Goal: Task Accomplishment & Management: Manage account settings

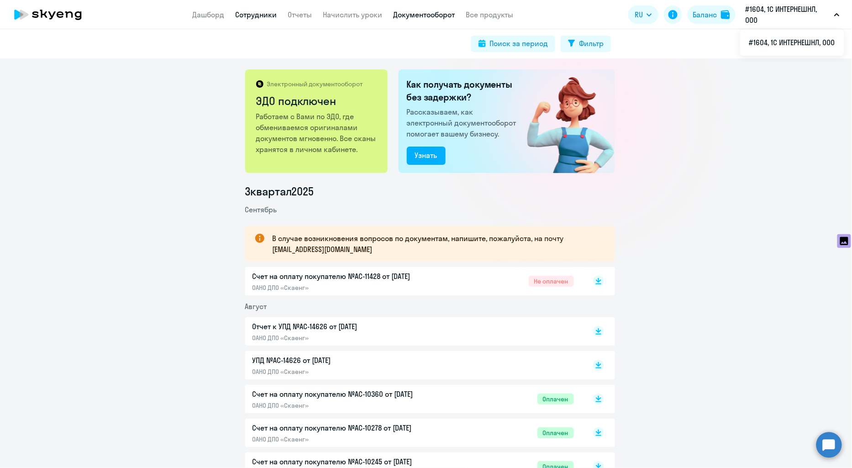
click at [254, 10] on link "Сотрудники" at bounding box center [256, 14] width 42 height 9
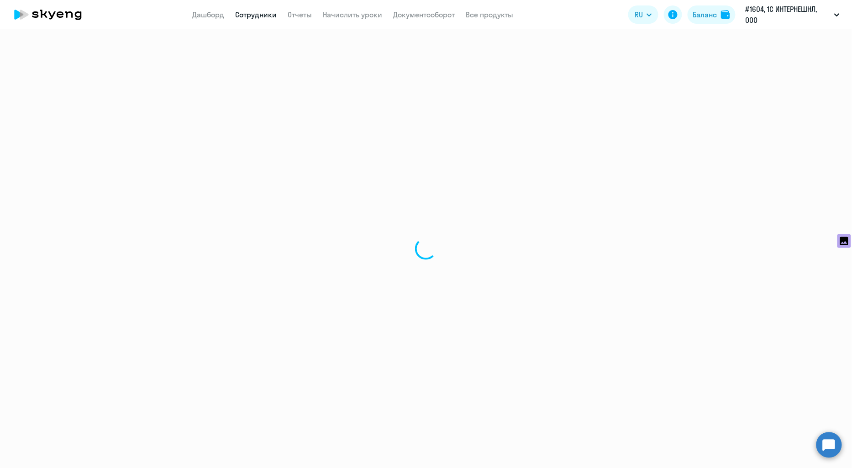
select select "30"
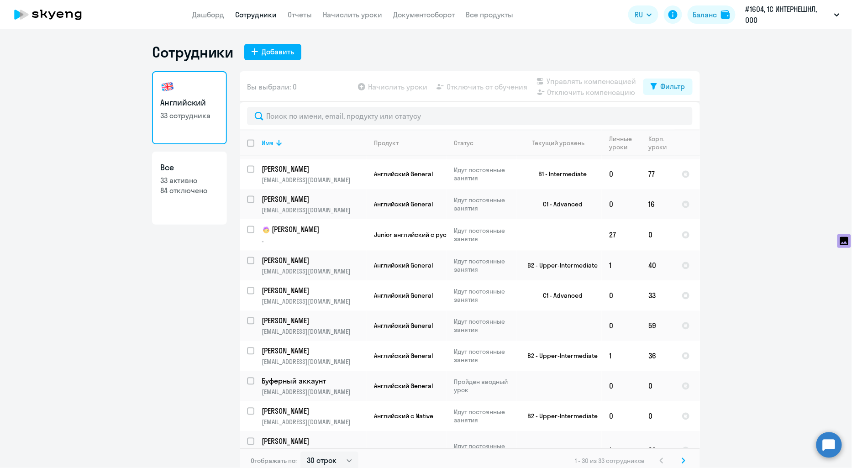
scroll to position [5, 0]
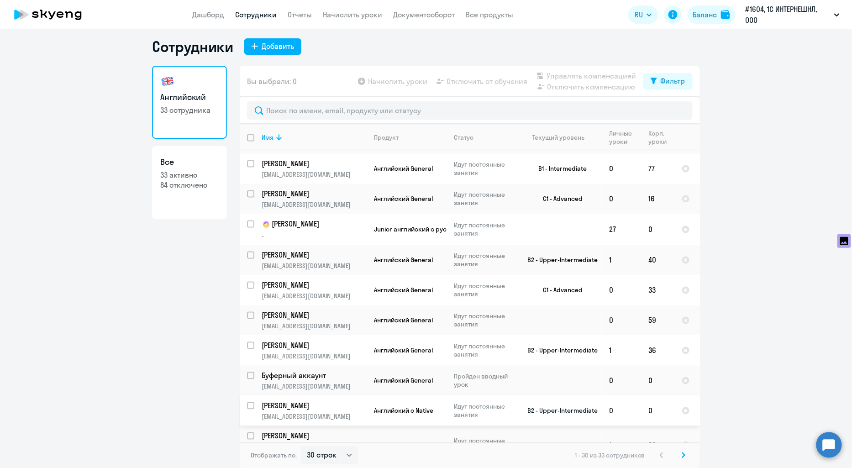
click at [247, 402] on input "select row 4345557" at bounding box center [256, 411] width 18 height 18
checkbox input "true"
click at [464, 80] on span "Отключить от обучения" at bounding box center [486, 81] width 81 height 11
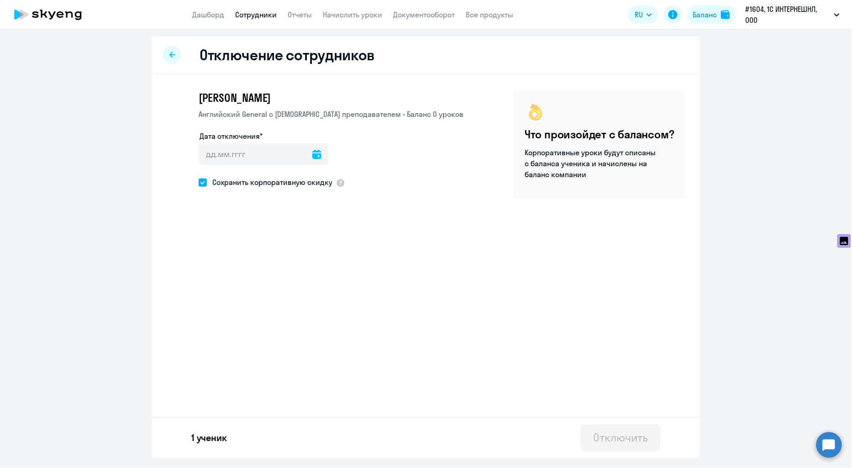
click at [249, 142] on div "Дата отключения*" at bounding box center [264, 150] width 130 height 38
click at [254, 152] on input "Дата отключения*" at bounding box center [264, 154] width 130 height 22
click at [294, 150] on input "Дата отключения*" at bounding box center [264, 154] width 130 height 22
click at [312, 153] on icon at bounding box center [316, 154] width 9 height 9
click at [284, 242] on span "5" at bounding box center [284, 239] width 16 height 16
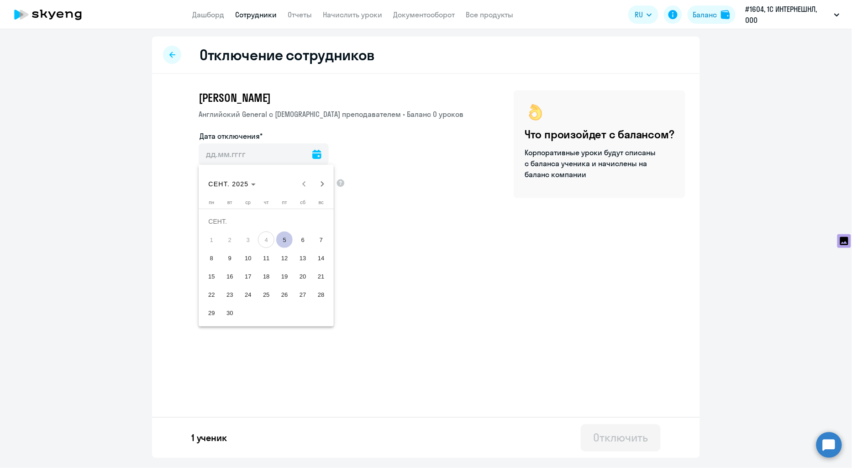
type input "[DATE]"
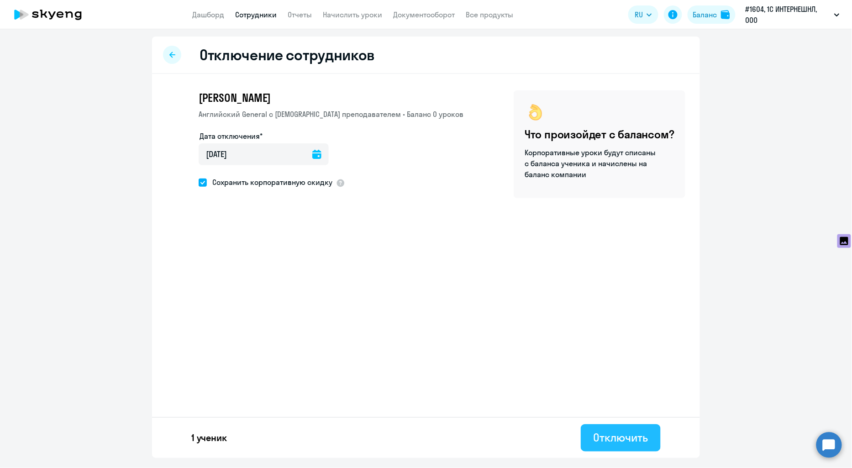
click at [606, 439] on div "Отключить" at bounding box center [620, 437] width 54 height 15
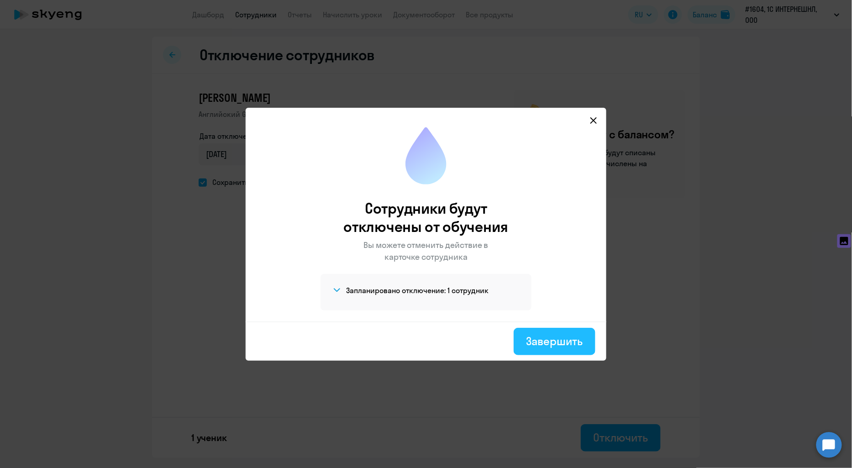
click at [541, 339] on div "Завершить" at bounding box center [554, 341] width 56 height 15
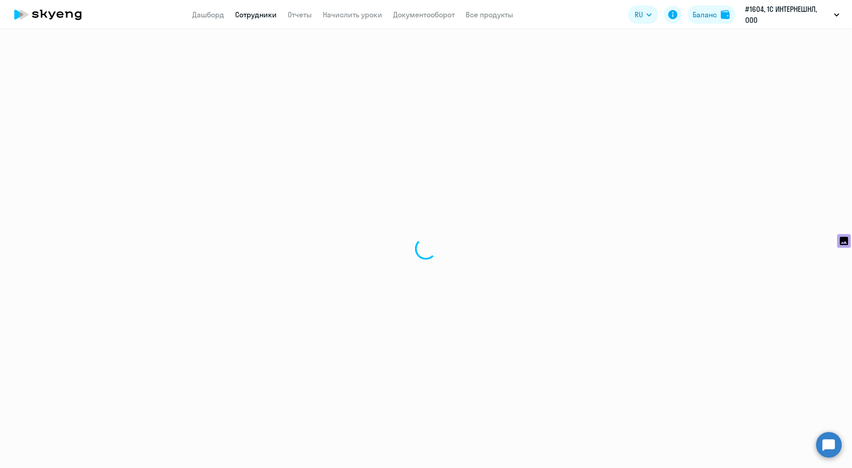
select select "30"
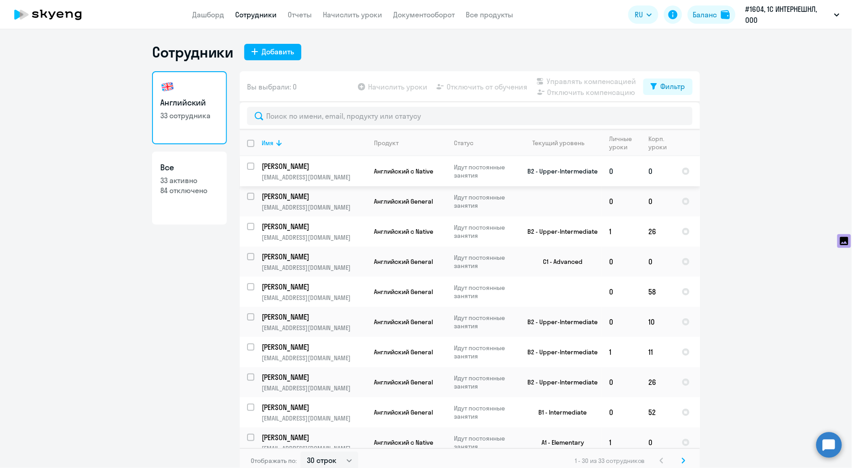
click at [248, 166] on input "select row 23748380" at bounding box center [256, 172] width 18 height 18
checkbox input "true"
click at [490, 89] on span "Отключить от обучения" at bounding box center [486, 86] width 81 height 11
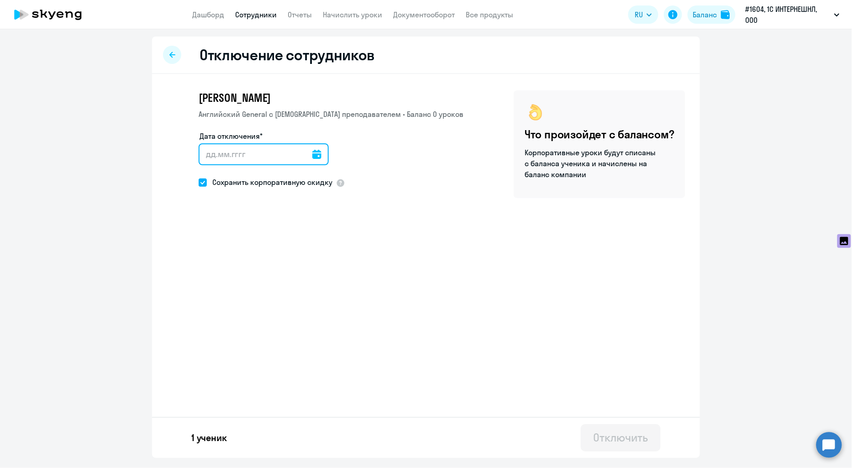
click at [272, 152] on input "Дата отключения*" at bounding box center [264, 154] width 130 height 22
click at [280, 157] on input "Дата отключения*" at bounding box center [264, 154] width 130 height 22
click at [312, 152] on icon at bounding box center [316, 154] width 9 height 9
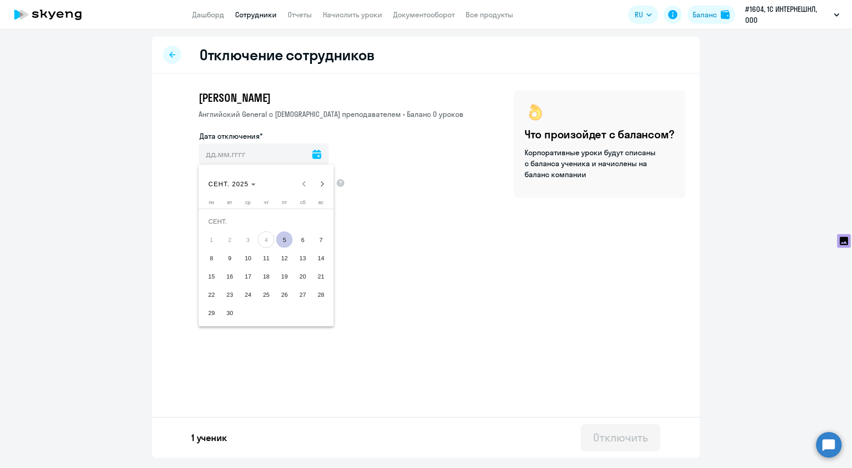
click at [284, 234] on span "5" at bounding box center [284, 239] width 16 height 16
type input "[DATE]"
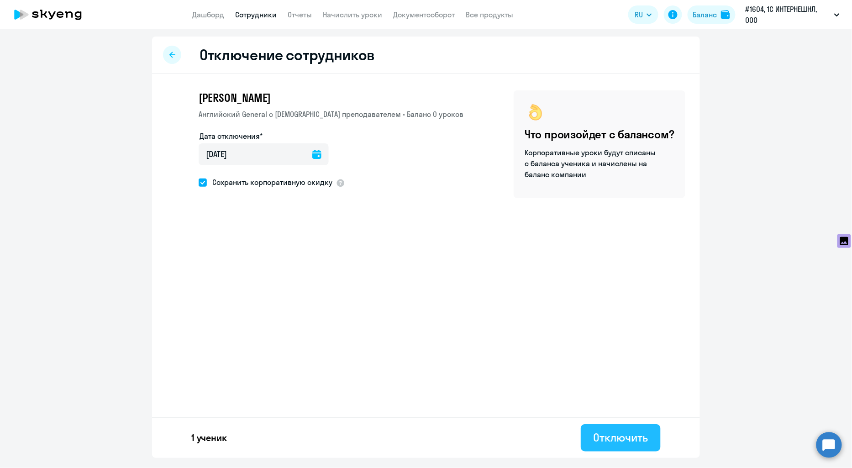
click at [627, 434] on div "Отключить" at bounding box center [620, 437] width 54 height 15
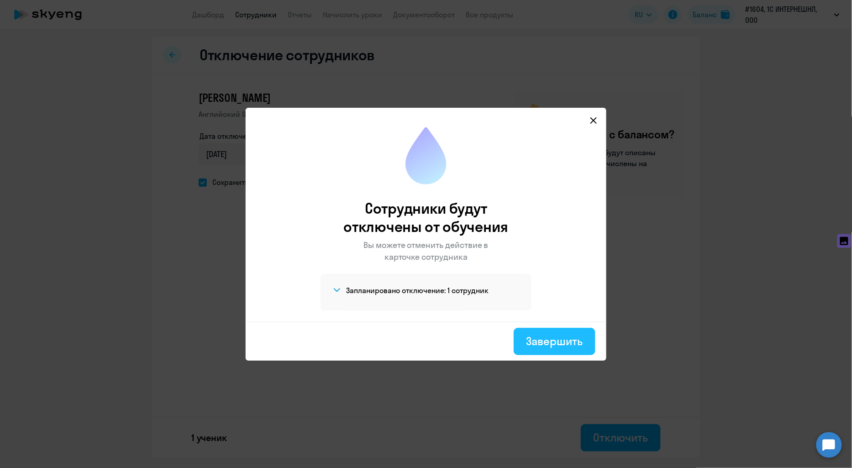
click at [560, 339] on div "Завершить" at bounding box center [554, 341] width 56 height 15
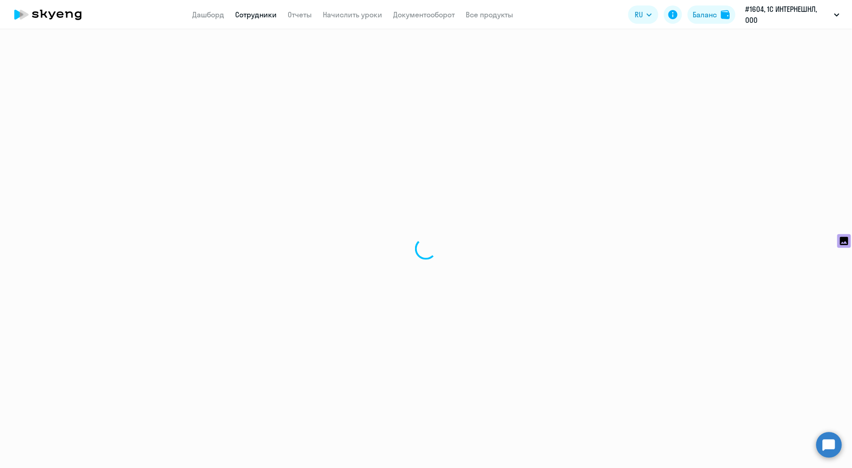
select select "30"
